Goal: Information Seeking & Learning: Learn about a topic

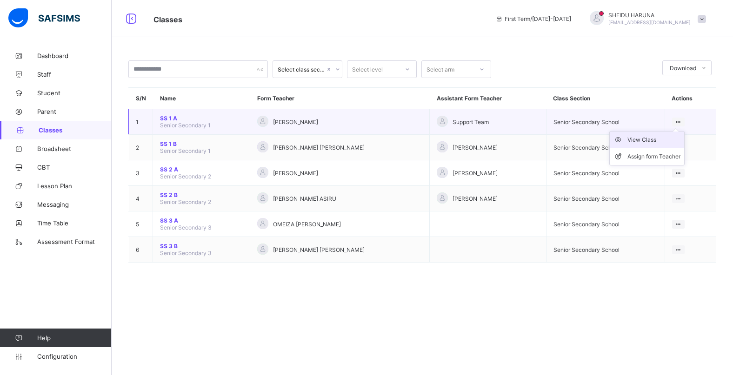
click at [641, 140] on div "View Class" at bounding box center [653, 139] width 53 height 9
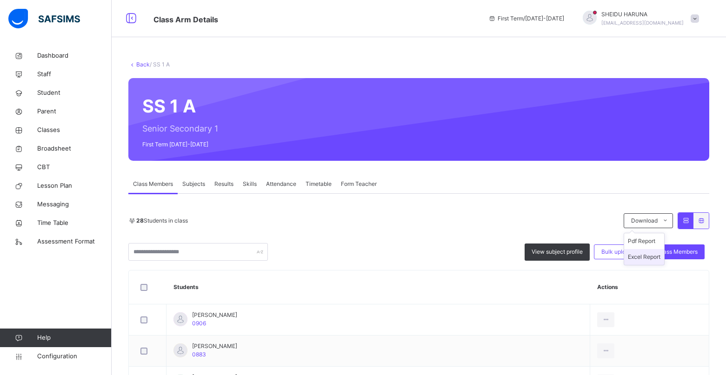
click at [650, 259] on li "Excel Report" at bounding box center [644, 257] width 40 height 16
click at [649, 259] on li "Excel Report" at bounding box center [644, 257] width 40 height 16
drag, startPoint x: 350, startPoint y: 73, endPoint x: 416, endPoint y: 134, distance: 90.2
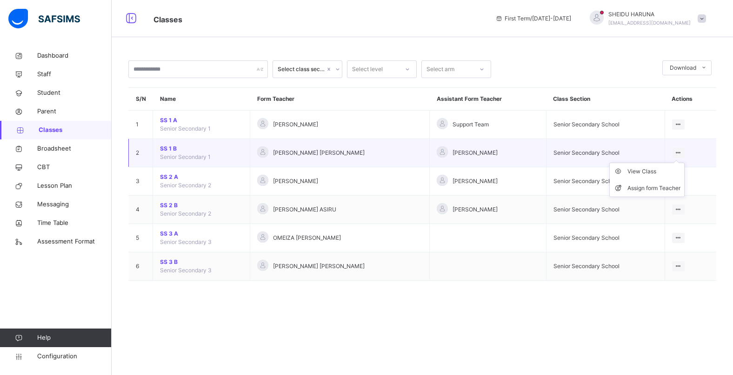
click at [680, 154] on div "View Class Assign form Teacher" at bounding box center [678, 153] width 13 height 10
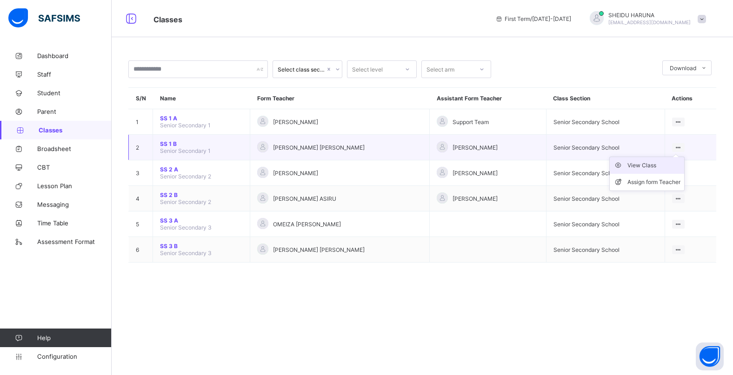
click at [642, 164] on div "View Class" at bounding box center [653, 165] width 53 height 9
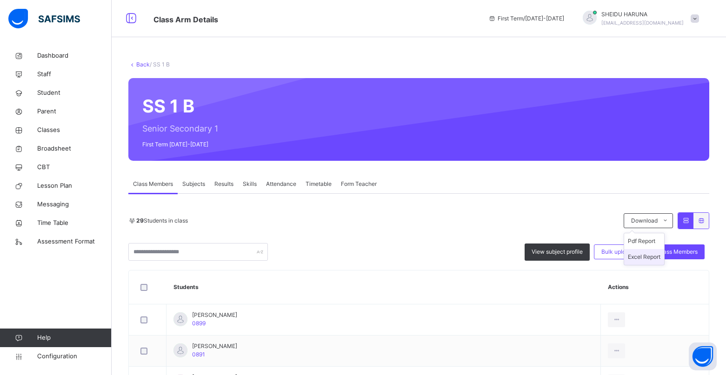
click at [647, 258] on li "Excel Report" at bounding box center [644, 257] width 40 height 16
click at [446, 224] on div "29 Students in class" at bounding box center [373, 221] width 490 height 8
